Goal: Check status: Check status

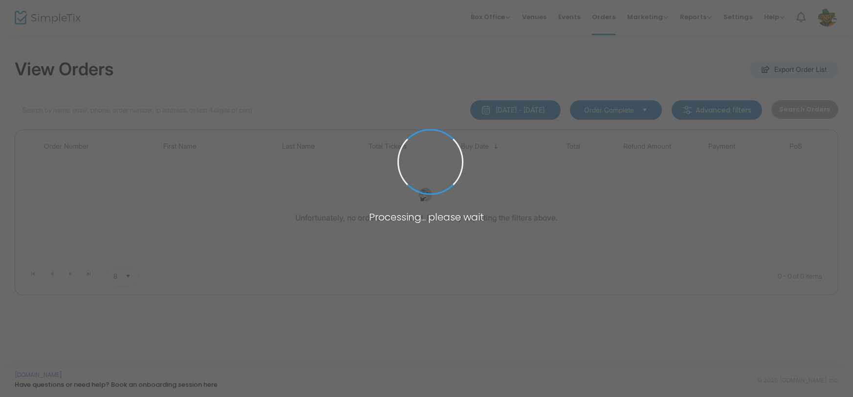
type input "V-CC284373-E"
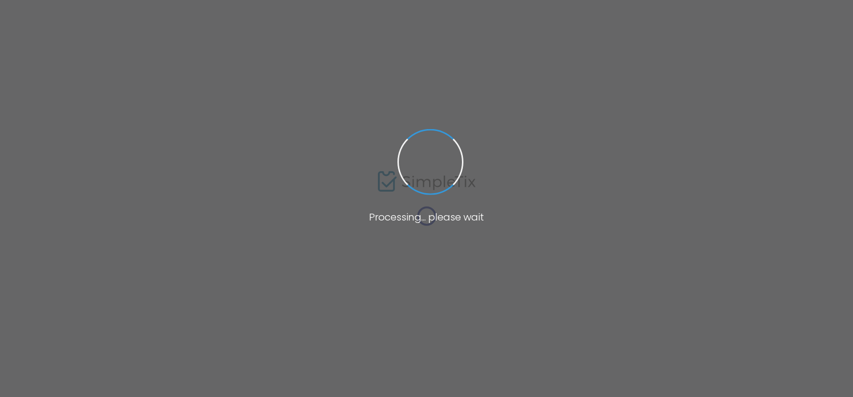
type input "V-CC284373-E"
